Goal: Task Accomplishment & Management: Manage account settings

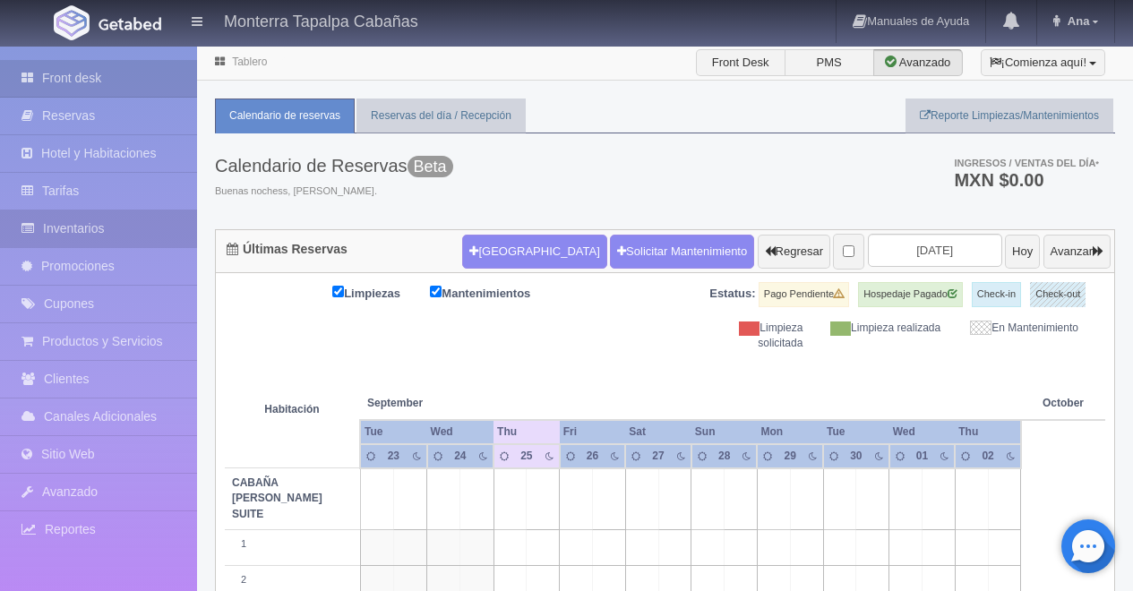
click at [69, 226] on link "Inventarios" at bounding box center [98, 228] width 197 height 37
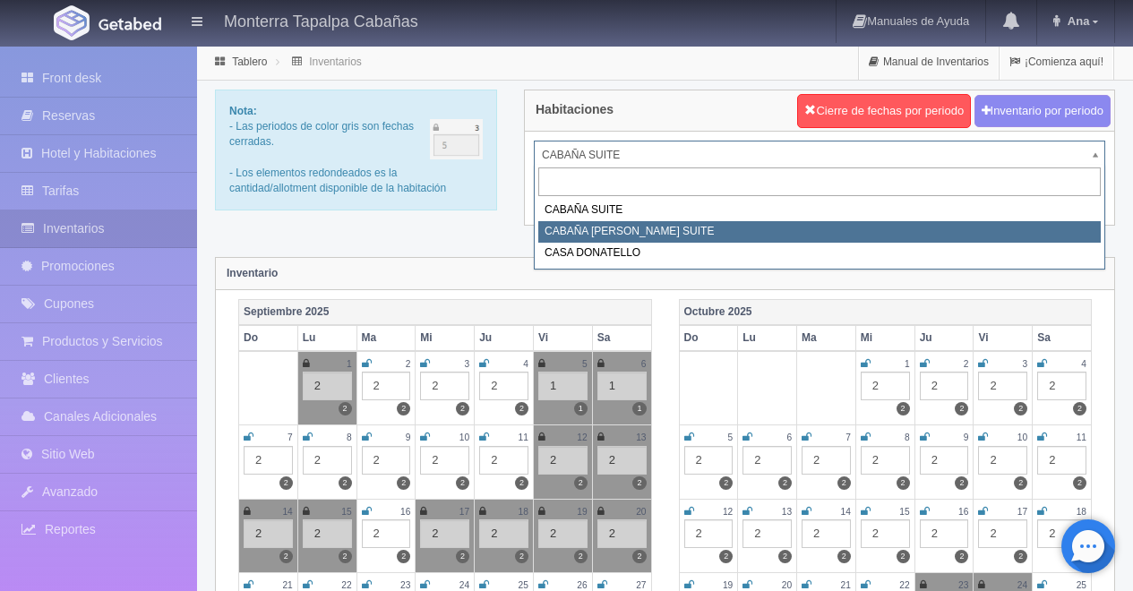
select select "2102"
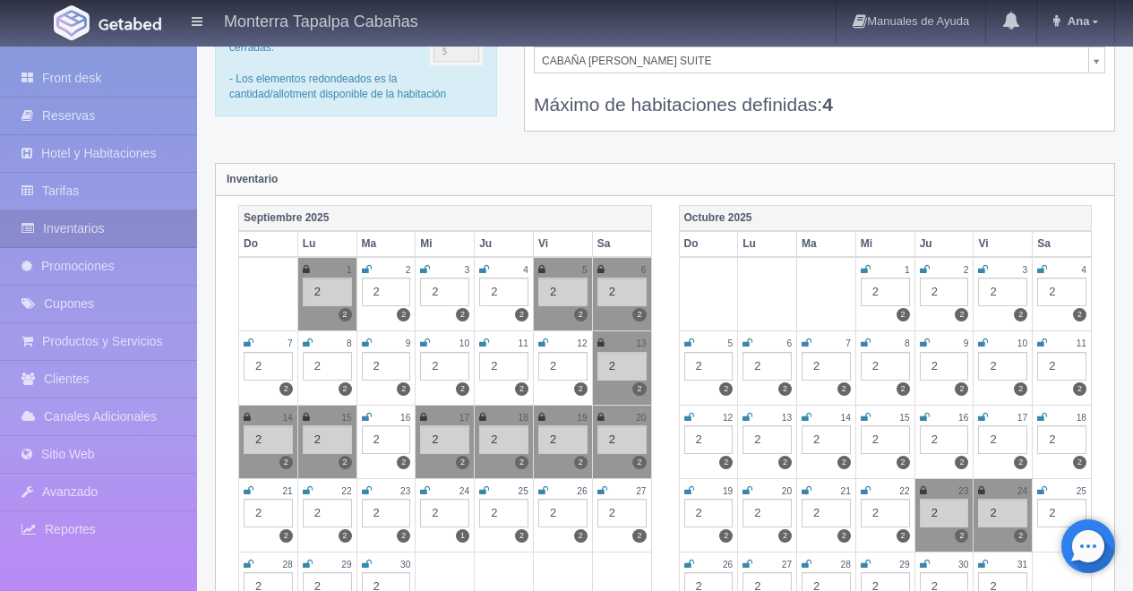
scroll to position [95, 0]
click at [551, 510] on div "2" at bounding box center [562, 512] width 49 height 29
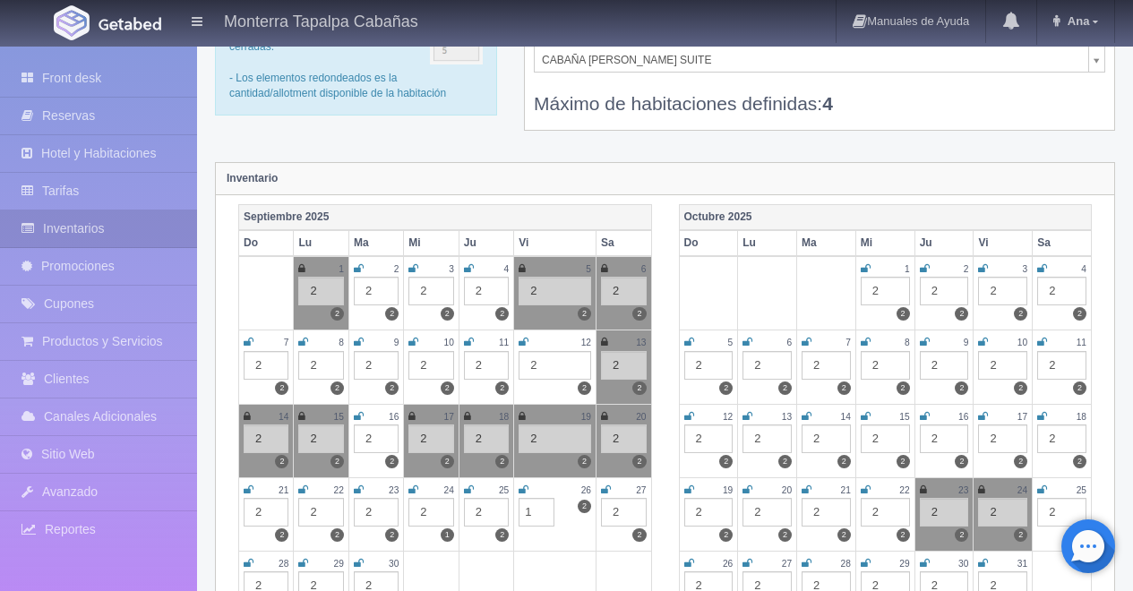
type input "1"
click at [617, 515] on div "2" at bounding box center [624, 512] width 46 height 29
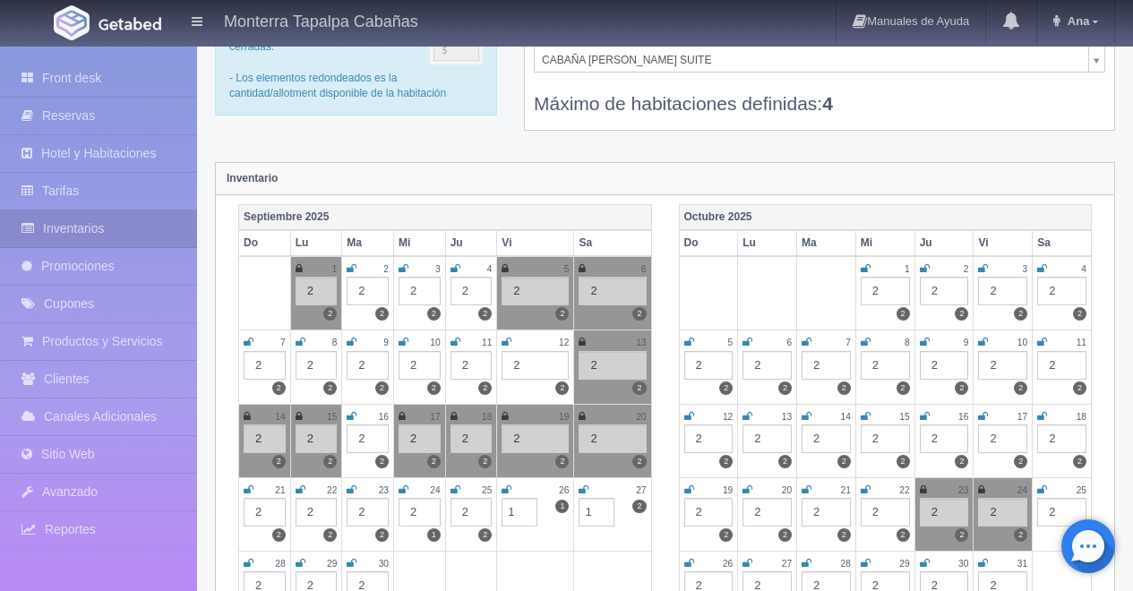
type input "1"
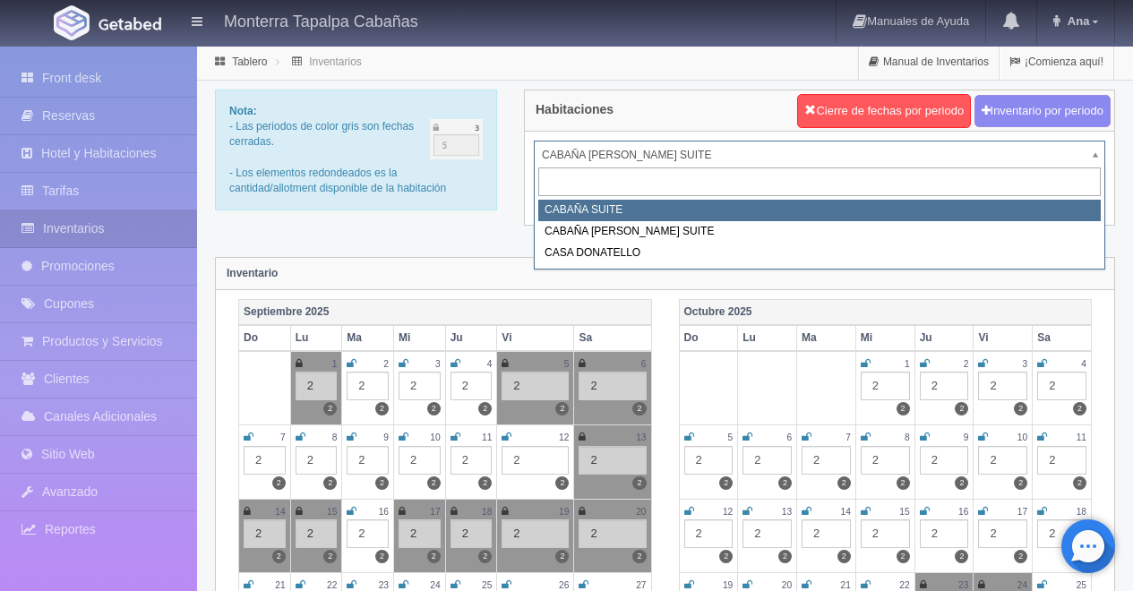
select select "2101"
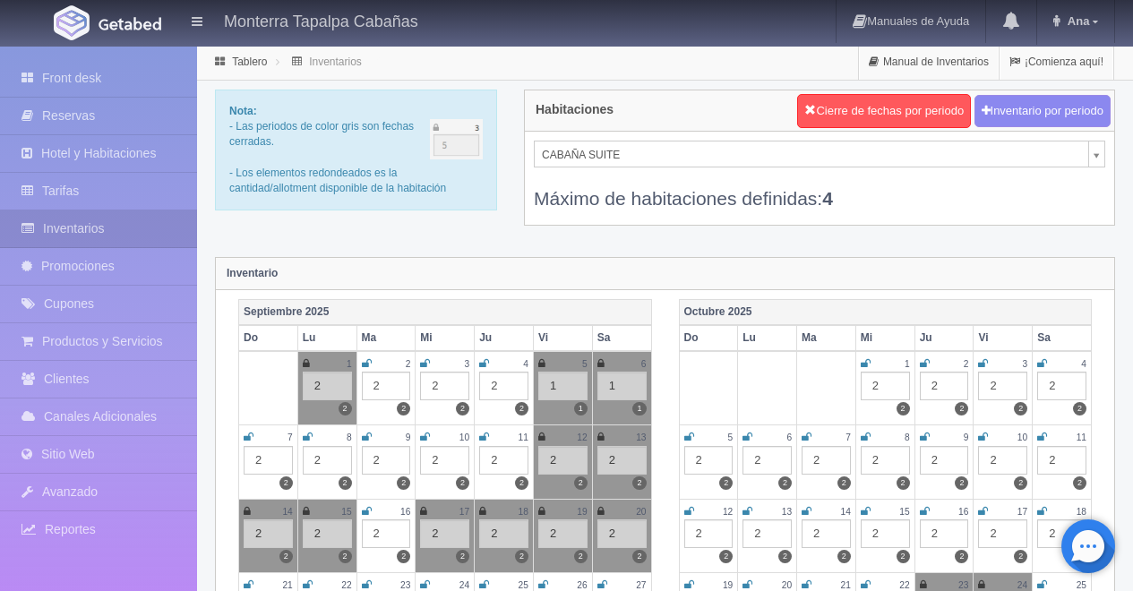
click at [1006, 461] on div "2" at bounding box center [1002, 460] width 49 height 29
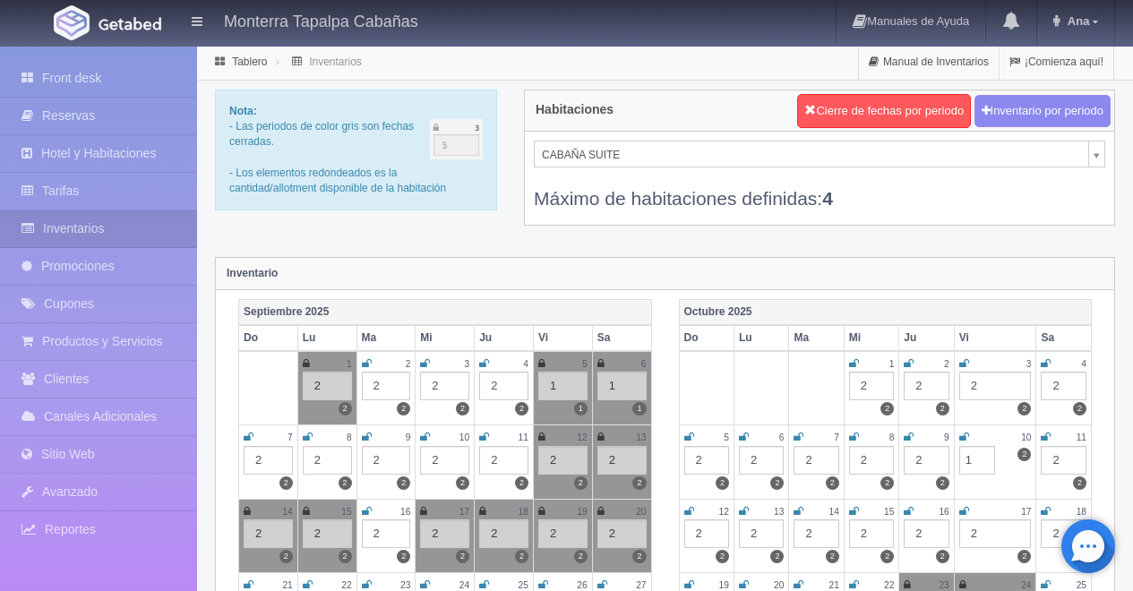
type input "1"
click at [990, 337] on th "Vi" at bounding box center [995, 338] width 82 height 26
click at [1044, 441] on icon at bounding box center [1046, 437] width 10 height 11
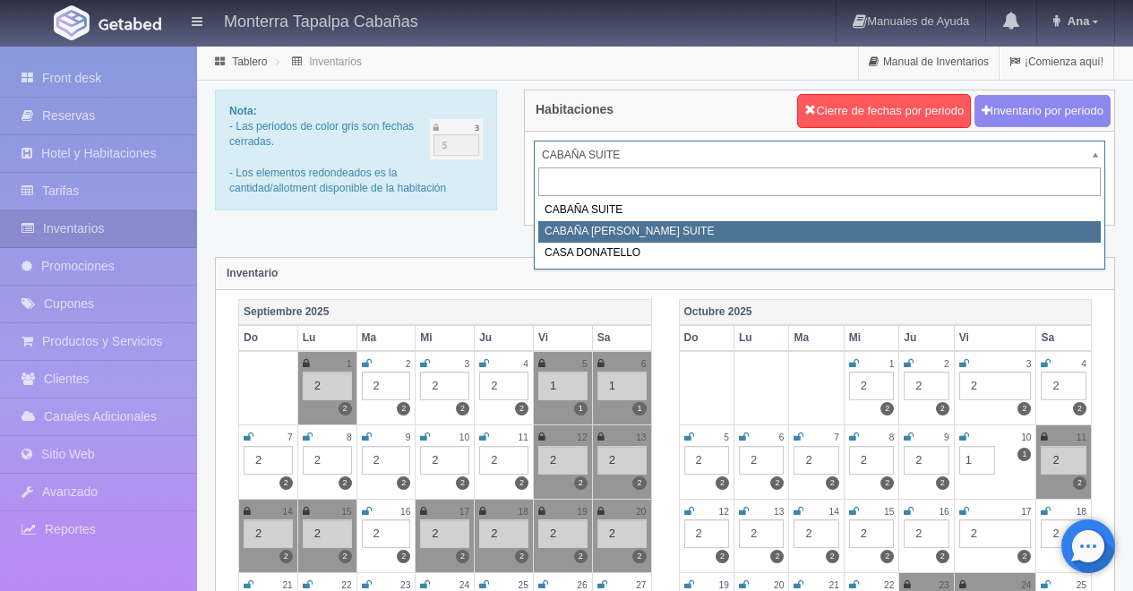
select select "2102"
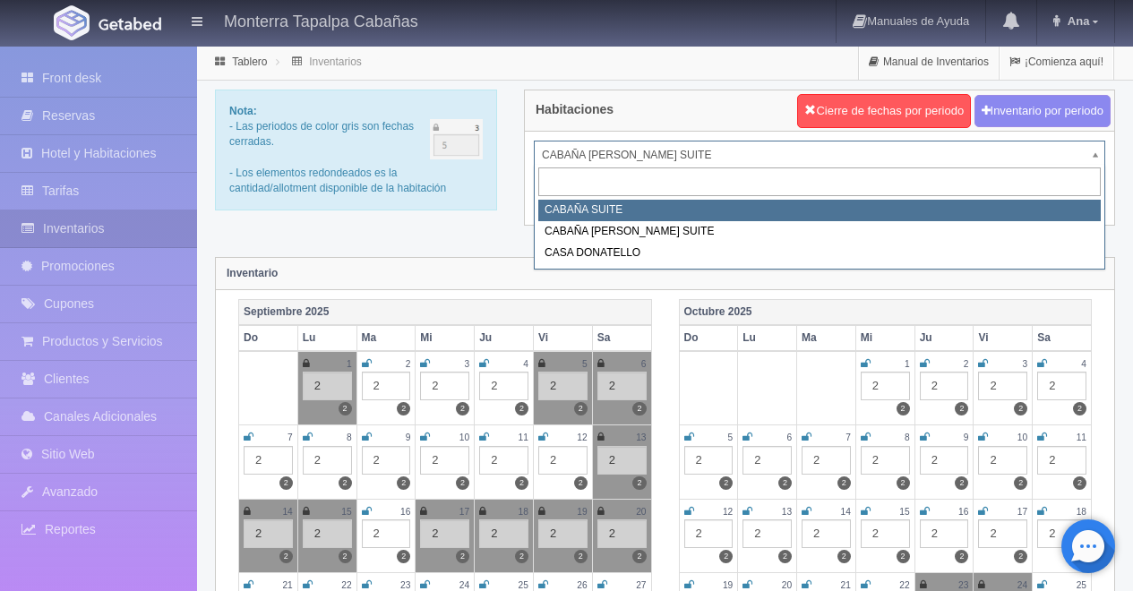
select select "2101"
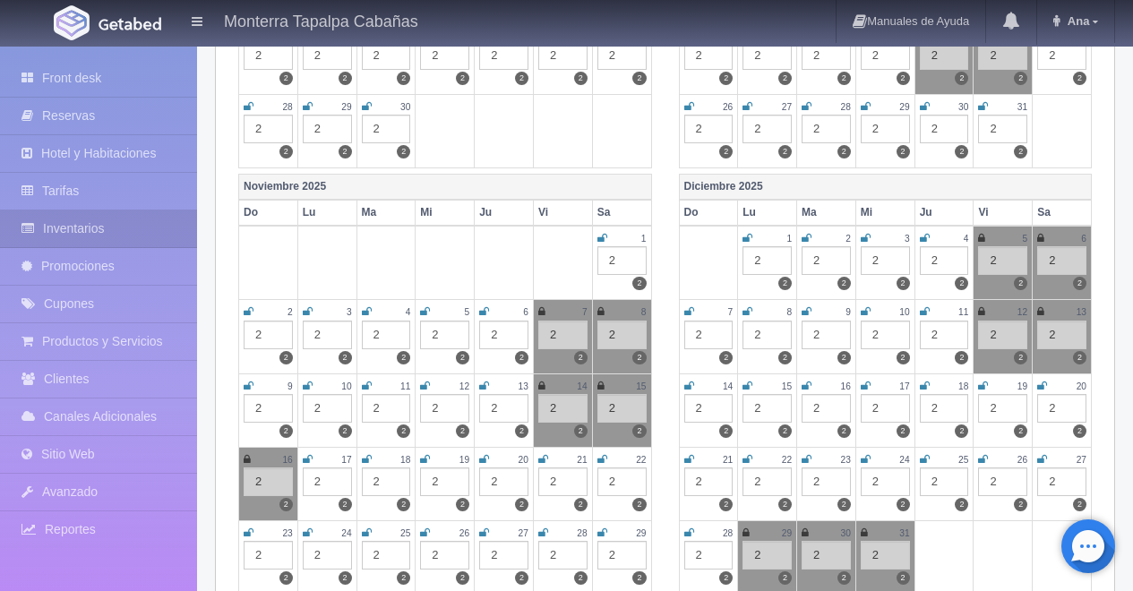
scroll to position [549, 0]
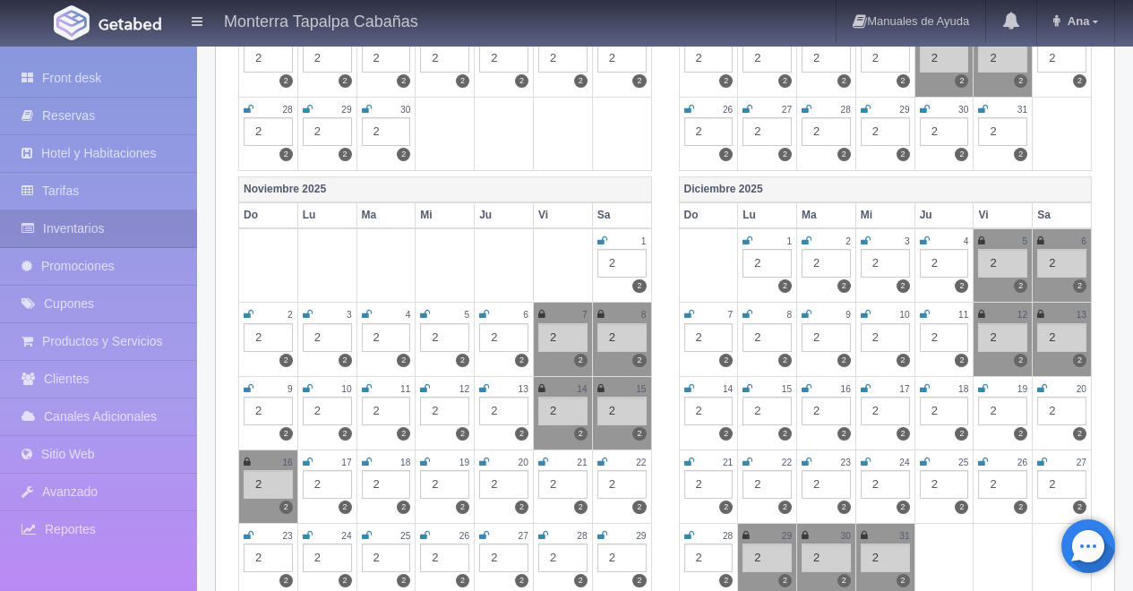
click at [688, 393] on icon at bounding box center [689, 388] width 10 height 11
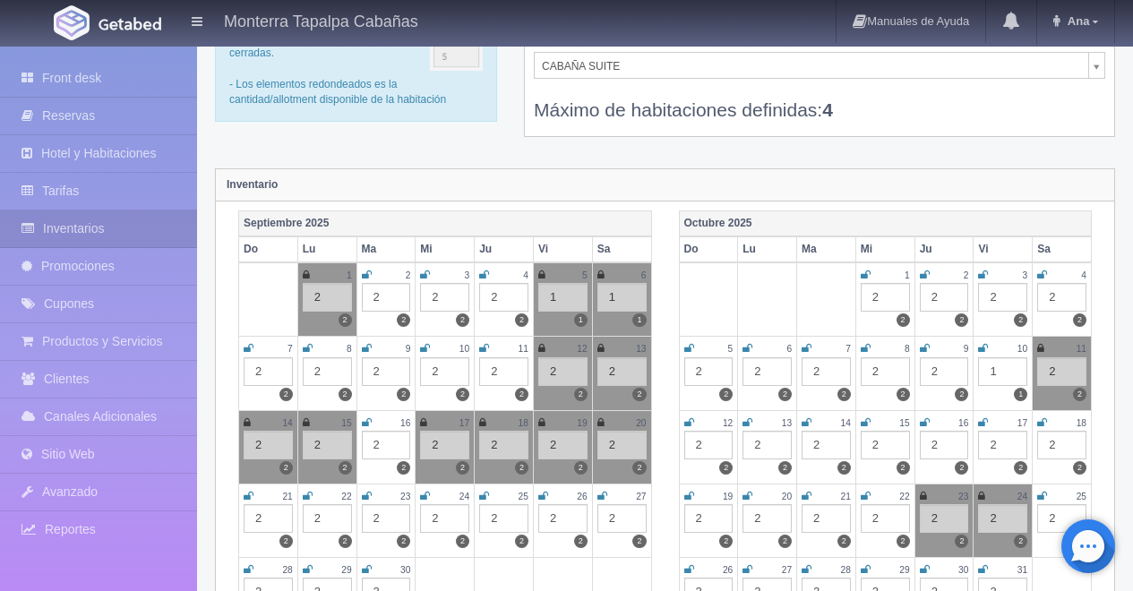
scroll to position [0, 0]
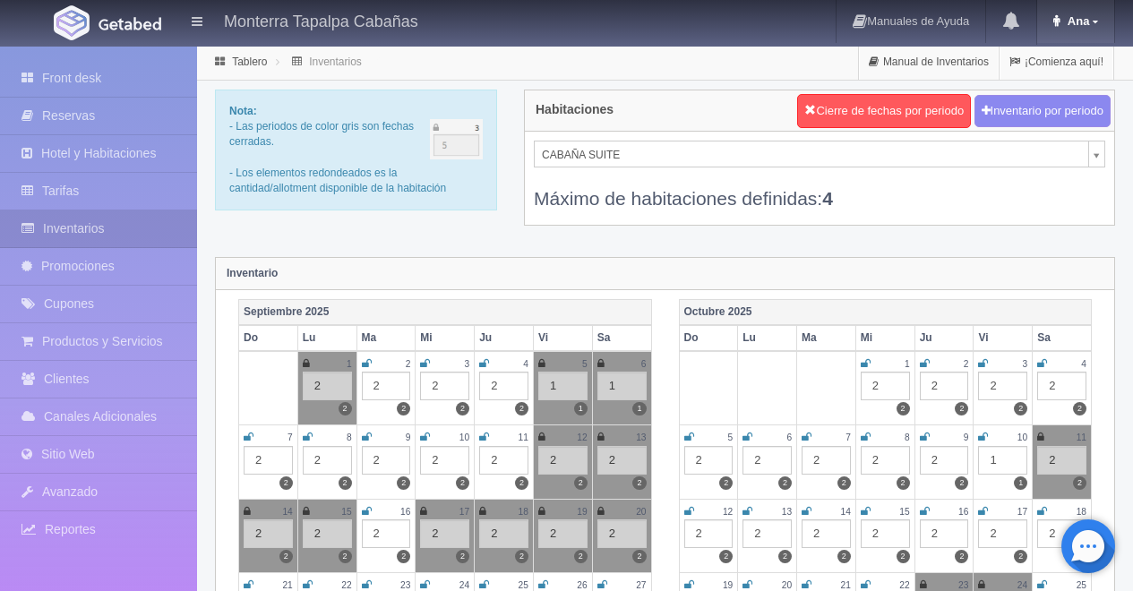
click at [1083, 19] on span "Ana" at bounding box center [1076, 20] width 27 height 13
click at [1059, 81] on link "Salir / Log Out" at bounding box center [1042, 84] width 141 height 22
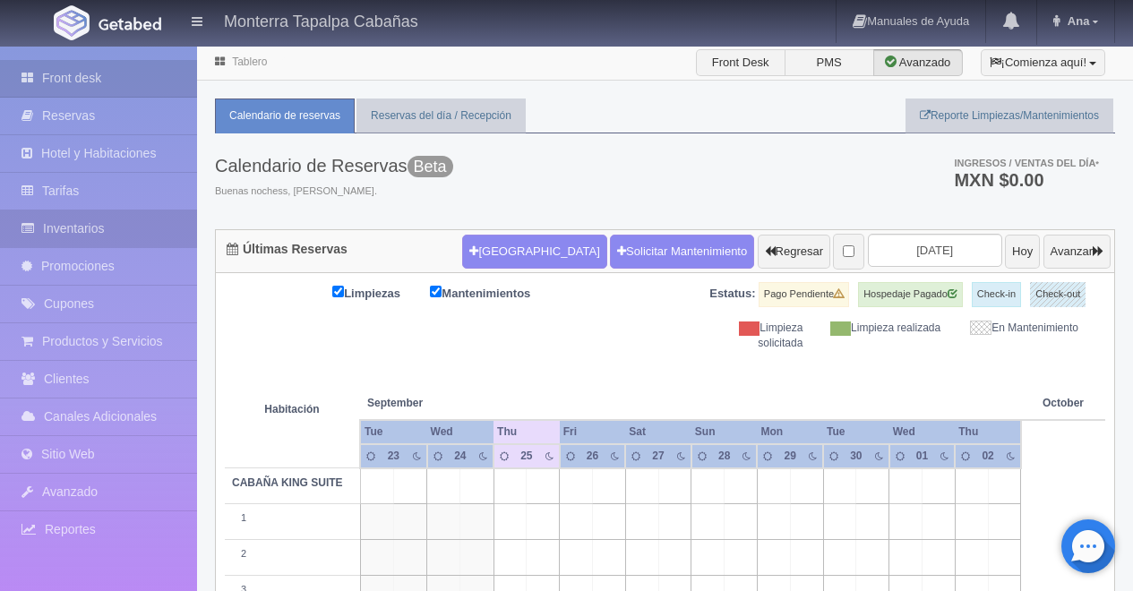
click at [63, 221] on link "Inventarios" at bounding box center [98, 228] width 197 height 37
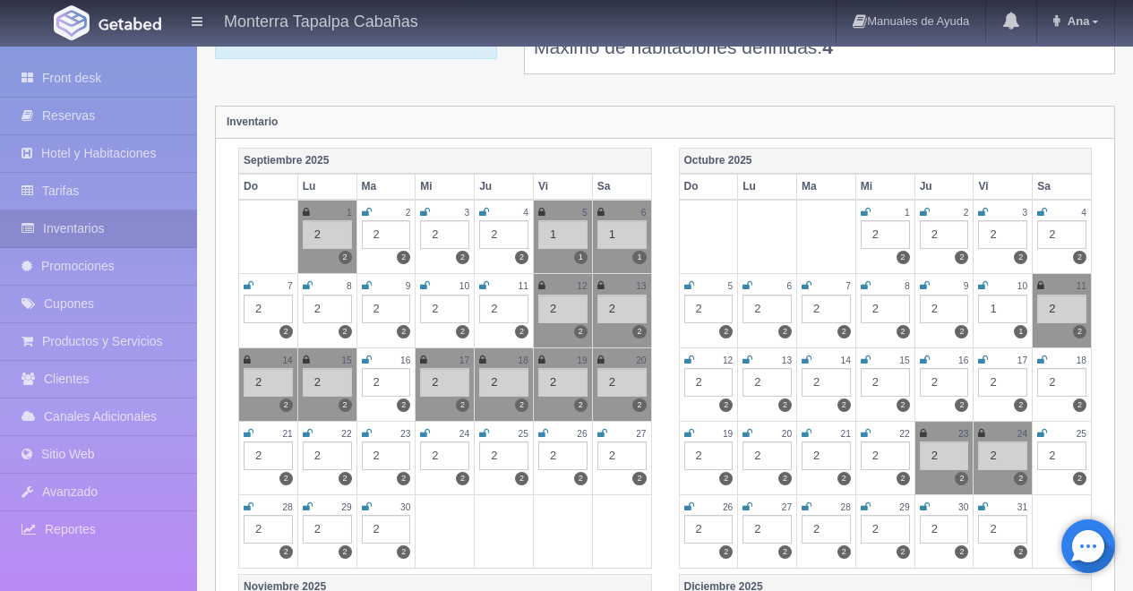
scroll to position [150, 0]
click at [273, 530] on div "2" at bounding box center [268, 530] width 49 height 29
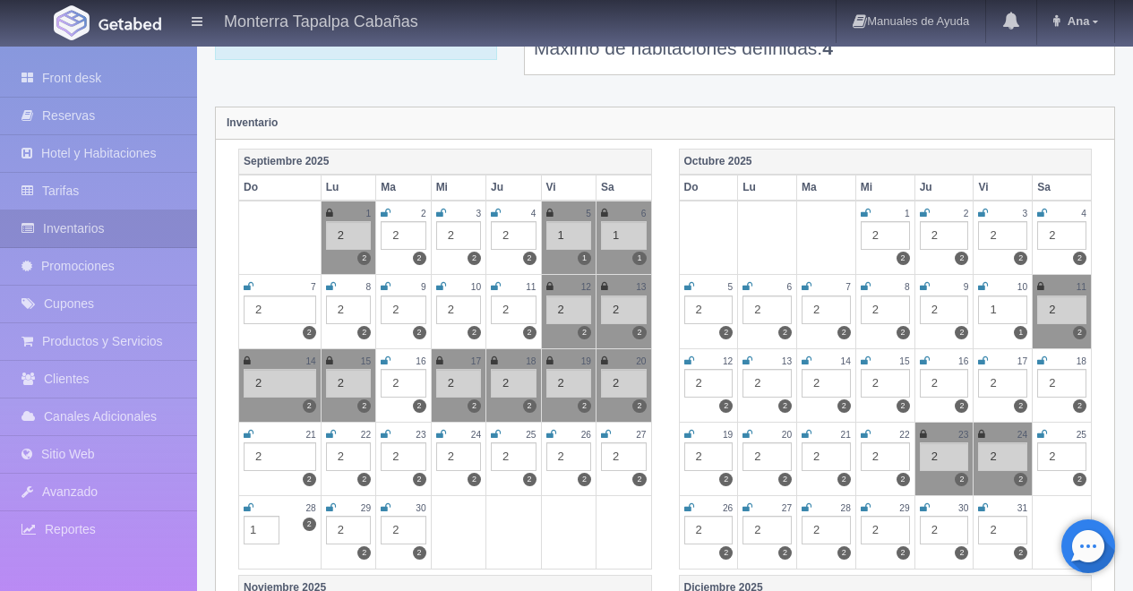
type input "1"
click at [575, 553] on td at bounding box center [568, 531] width 55 height 73
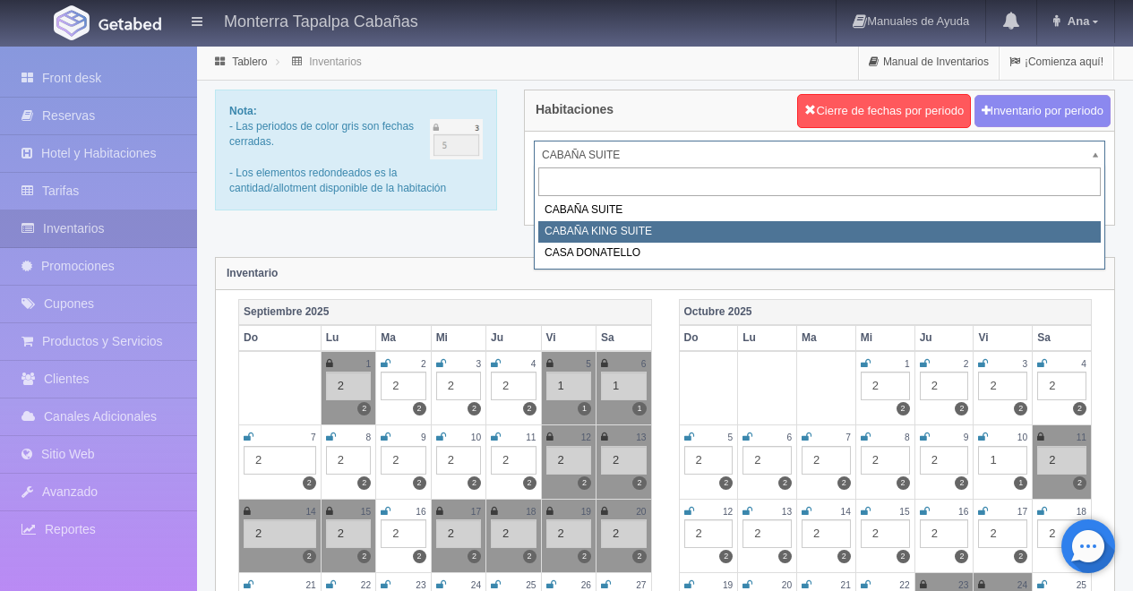
select select "2102"
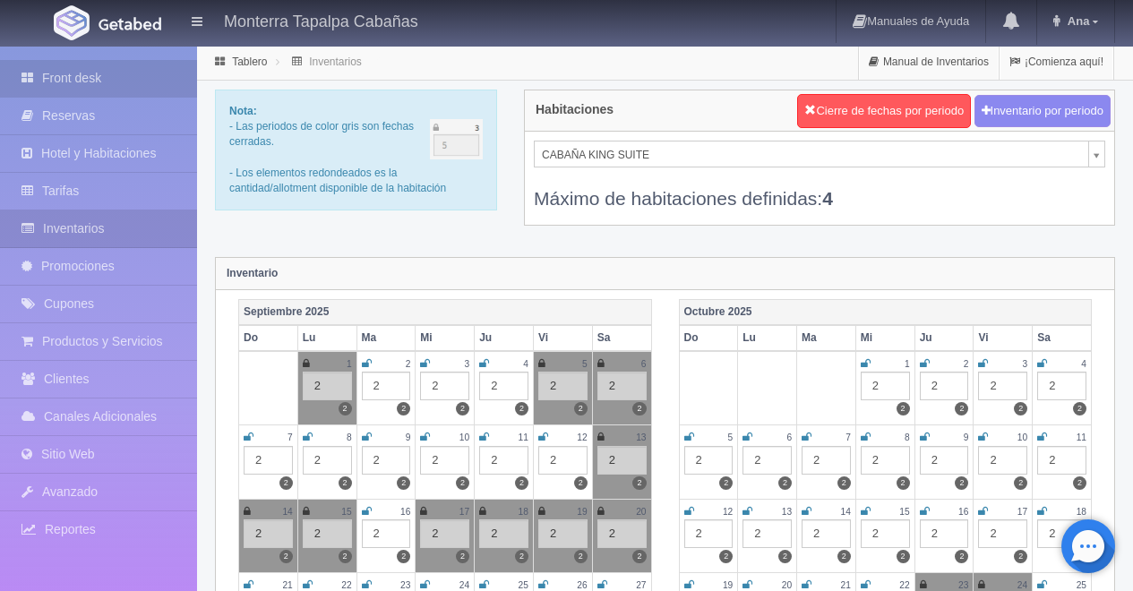
click at [82, 80] on link "Front desk" at bounding box center [98, 78] width 197 height 37
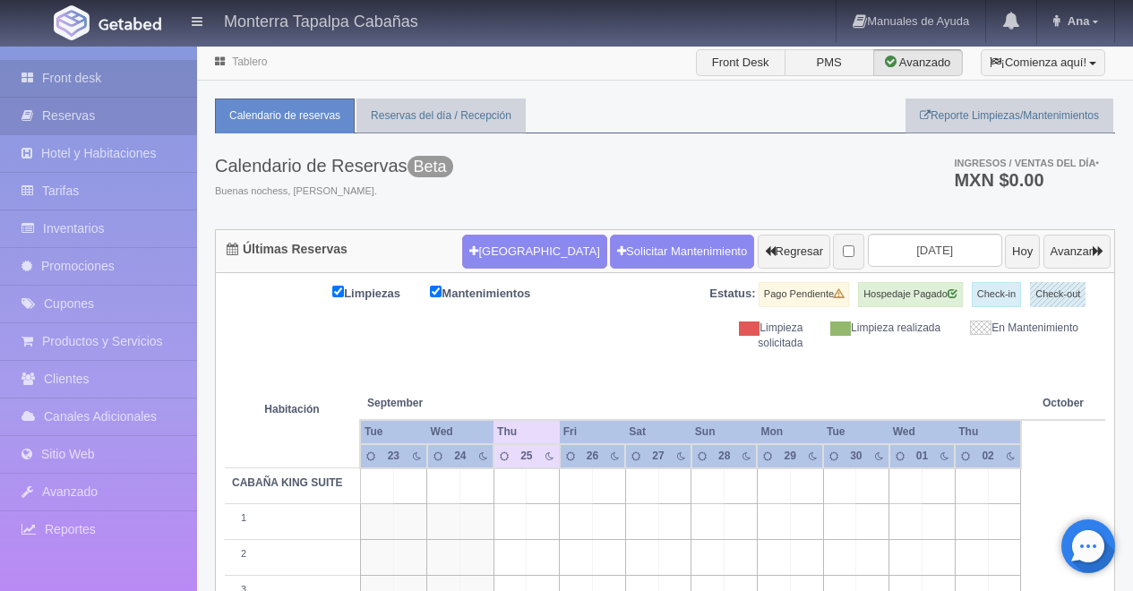
click at [80, 118] on link "Reservas" at bounding box center [98, 116] width 197 height 37
click at [1089, 29] on link "Ana" at bounding box center [1075, 21] width 77 height 43
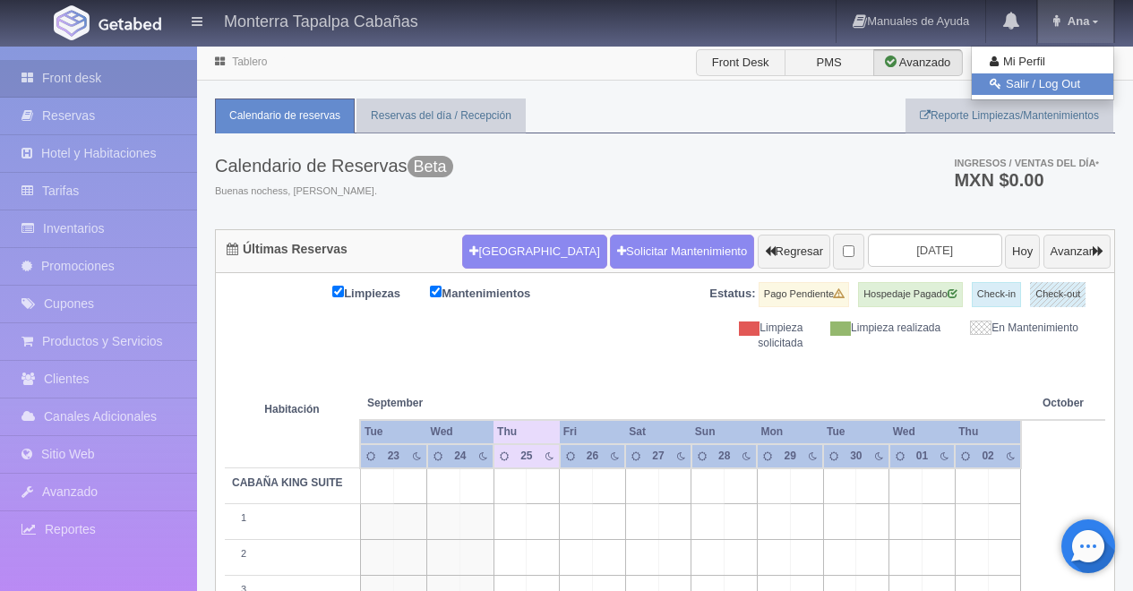
click at [1048, 88] on link "Salir / Log Out" at bounding box center [1042, 84] width 141 height 22
